Goal: Transaction & Acquisition: Book appointment/travel/reservation

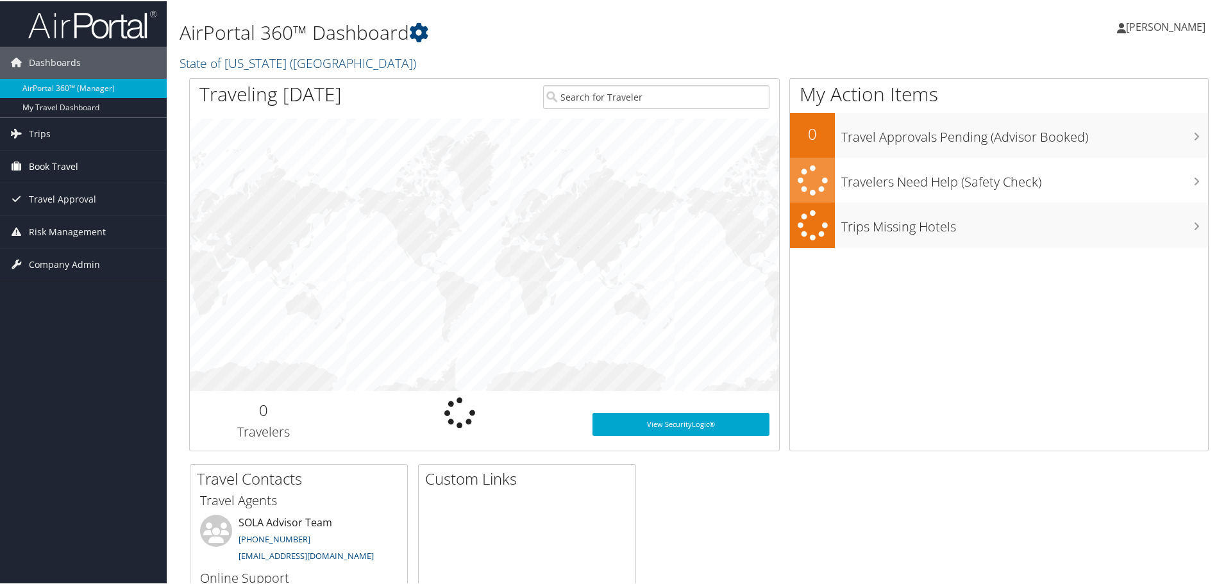
click at [69, 156] on span "Book Travel" at bounding box center [53, 165] width 49 height 32
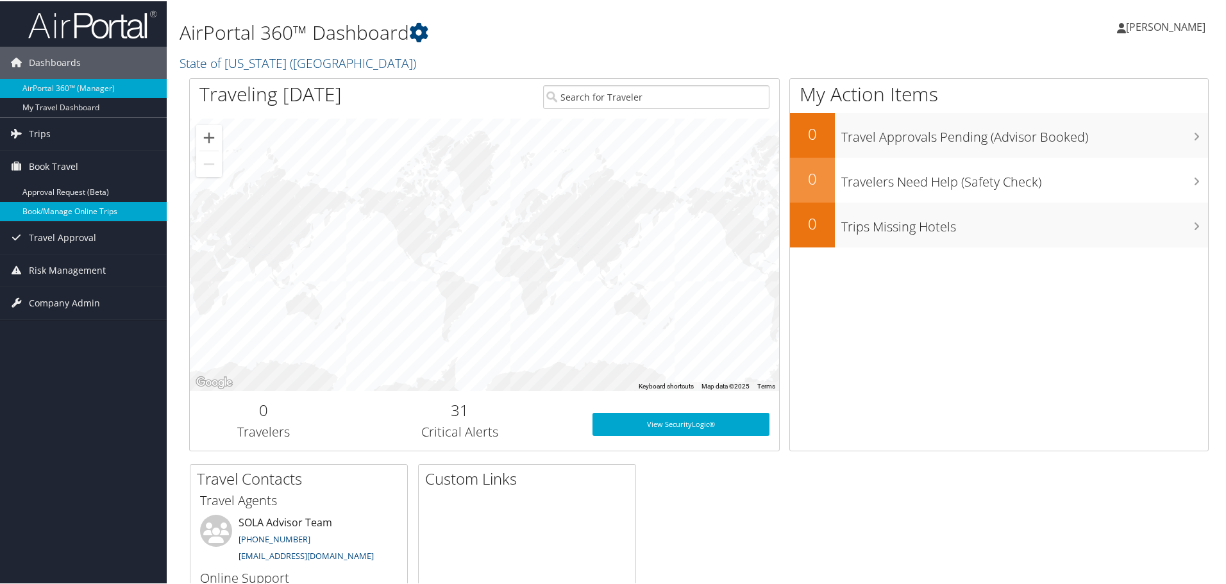
click at [78, 209] on link "Book/Manage Online Trips" at bounding box center [83, 210] width 167 height 19
